Goal: Task Accomplishment & Management: Complete application form

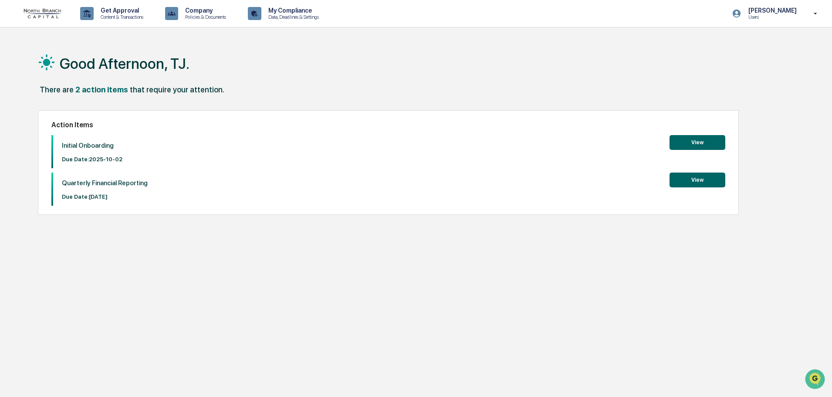
click at [694, 145] on button "View" at bounding box center [697, 142] width 56 height 15
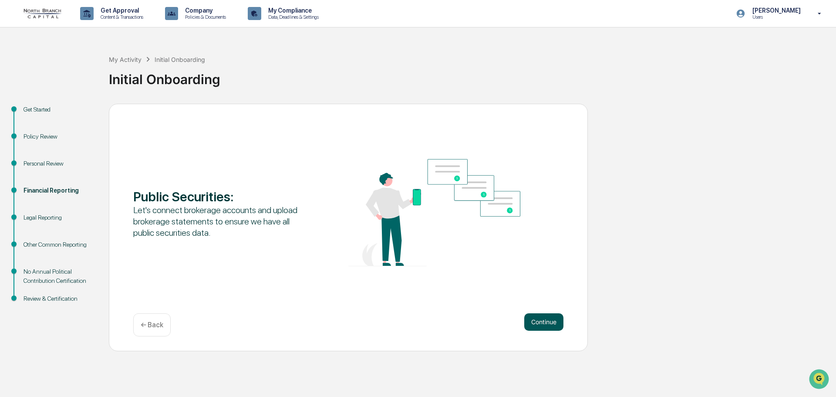
click at [531, 316] on button "Continue" at bounding box center [543, 321] width 39 height 17
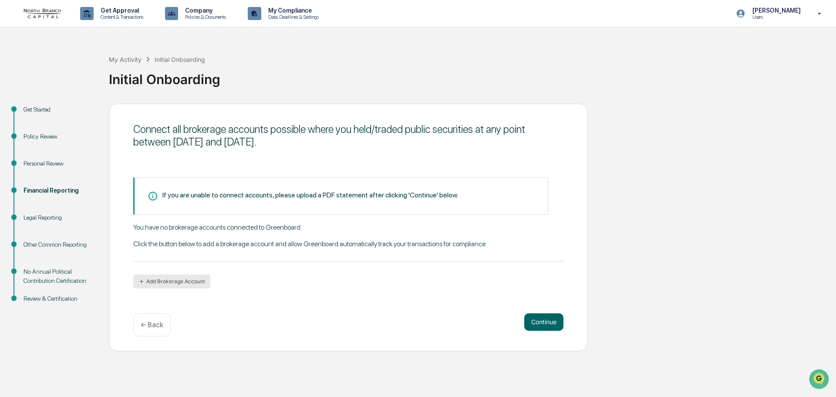
click at [181, 276] on button "Add Brokerage Account" at bounding box center [171, 281] width 77 height 14
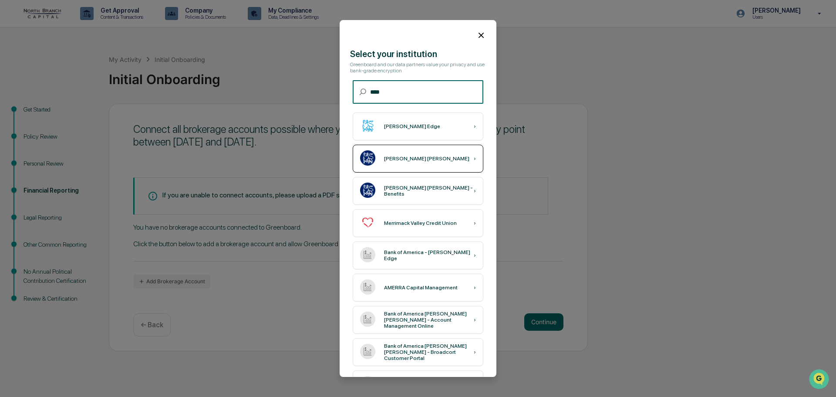
type input "****"
click at [391, 154] on div "[PERSON_NAME] [PERSON_NAME] ›" at bounding box center [418, 159] width 131 height 28
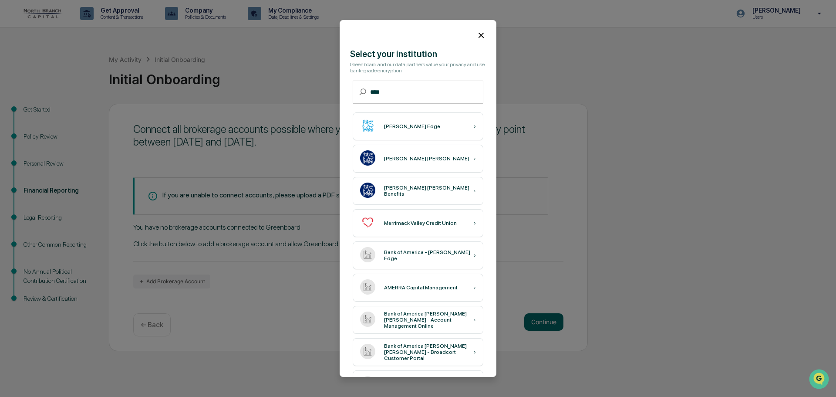
click at [479, 37] on icon at bounding box center [481, 35] width 10 height 10
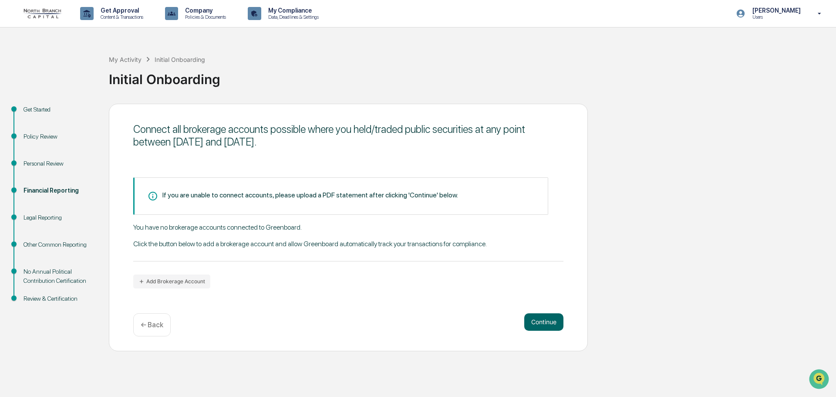
click at [256, 220] on div "If you are unable to connect accounts, please upload a PDF statement after clic…" at bounding box center [348, 232] width 430 height 111
click at [252, 228] on div "You have no brokerage accounts connected to Greenboard. Click the button below …" at bounding box center [348, 242] width 430 height 38
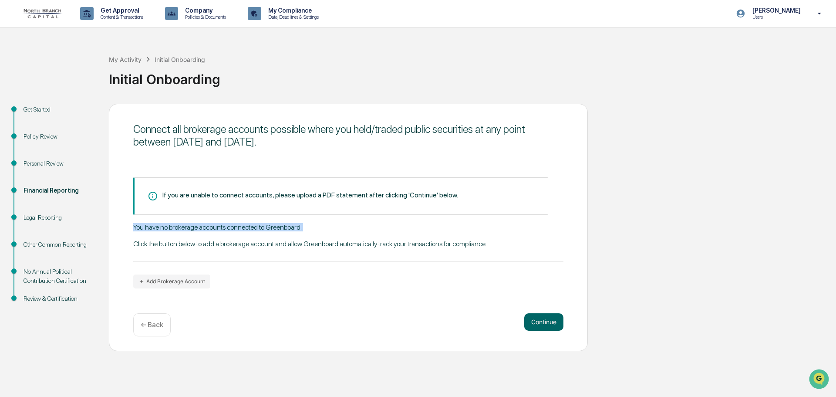
click at [248, 238] on div "You have no brokerage accounts connected to Greenboard. Click the button below …" at bounding box center [348, 242] width 430 height 38
click at [246, 242] on div "You have no brokerage accounts connected to Greenboard. Click the button below …" at bounding box center [348, 242] width 430 height 38
click at [245, 242] on div "You have no brokerage accounts connected to Greenboard. Click the button below …" at bounding box center [348, 242] width 430 height 38
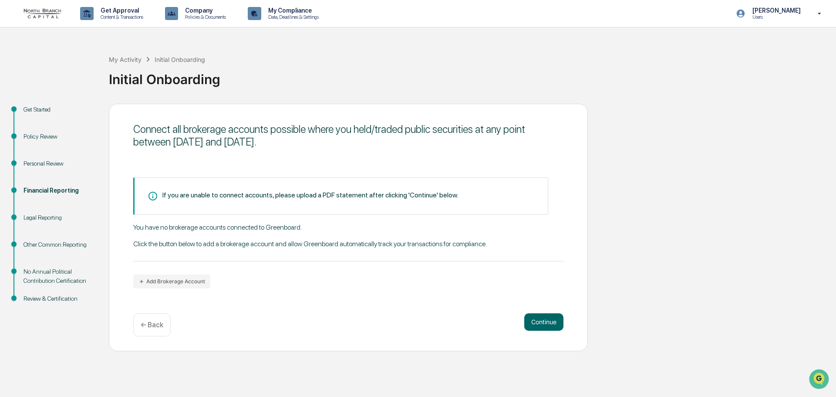
click at [245, 242] on div "You have no brokerage accounts connected to Greenboard. Click the button below …" at bounding box center [348, 242] width 430 height 38
click at [239, 224] on div "You have no brokerage accounts connected to Greenboard. Click the button below …" at bounding box center [348, 242] width 430 height 38
click at [239, 223] on div "You have no brokerage accounts connected to Greenboard. Click the button below …" at bounding box center [348, 242] width 430 height 38
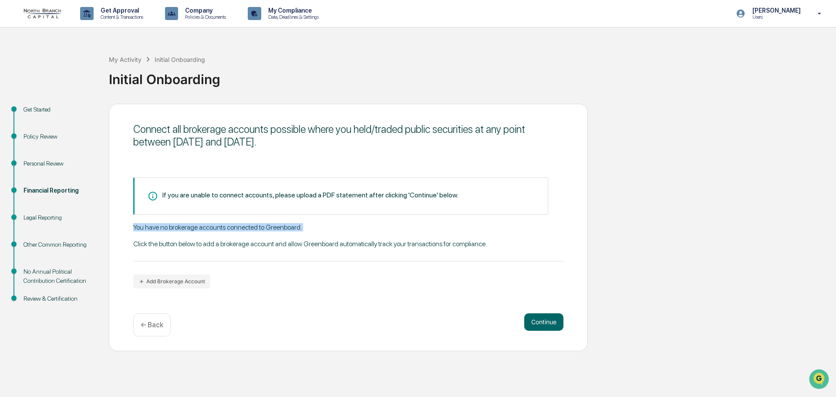
click at [240, 223] on div "You have no brokerage accounts connected to Greenboard. Click the button below …" at bounding box center [348, 242] width 430 height 38
click at [59, 214] on div "Legal Reporting" at bounding box center [59, 217] width 71 height 9
click at [53, 217] on div "Legal Reporting" at bounding box center [59, 217] width 71 height 9
